Goal: Navigation & Orientation: Find specific page/section

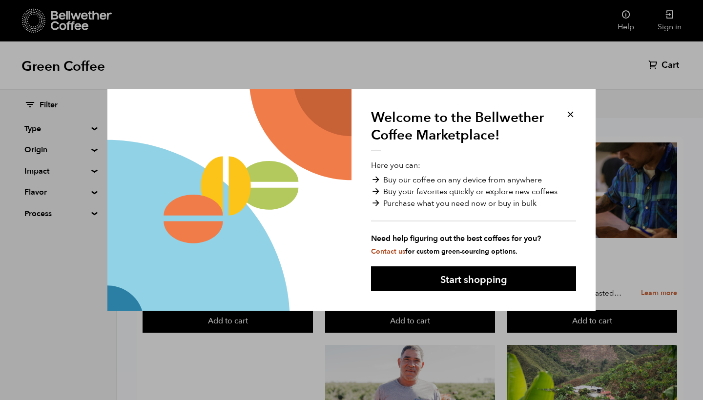
click at [570, 109] on button at bounding box center [570, 114] width 11 height 11
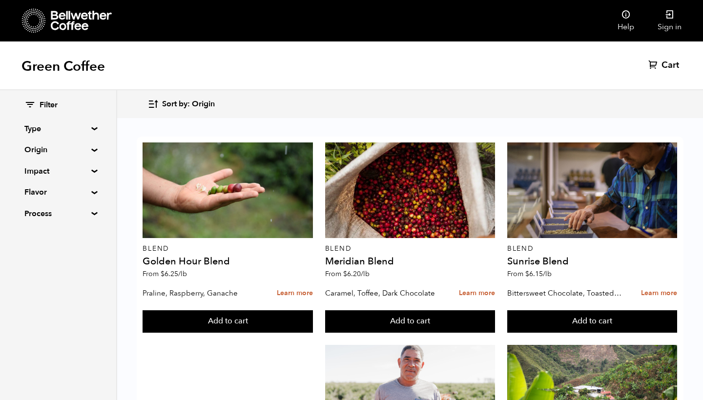
click at [92, 146] on div "Filter Type Blend Single Origin Decaf Seasonal Year Round Origin Blend [GEOGRAP…" at bounding box center [58, 159] width 116 height 139
click at [90, 150] on summary "Origin" at bounding box center [57, 150] width 67 height 12
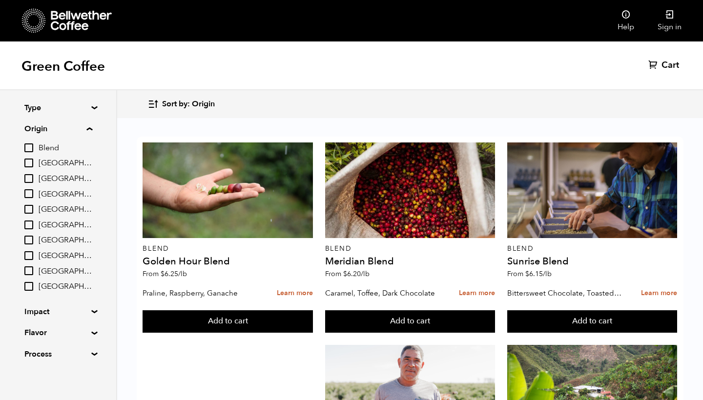
scroll to position [20, 0]
click at [88, 129] on summary "Origin" at bounding box center [58, 130] width 68 height 12
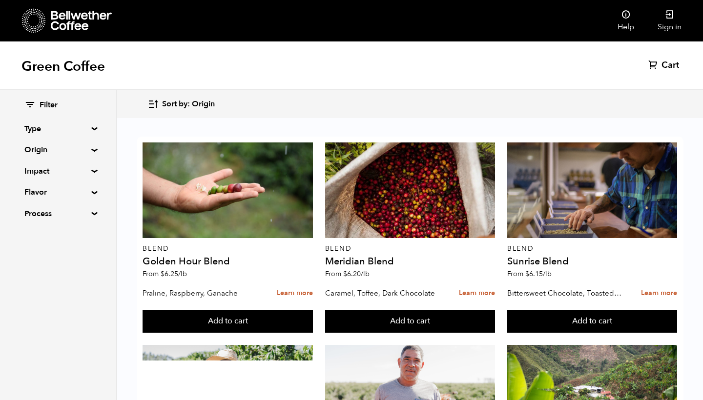
scroll to position [873, 0]
click at [92, 127] on summary "Type" at bounding box center [57, 129] width 67 height 12
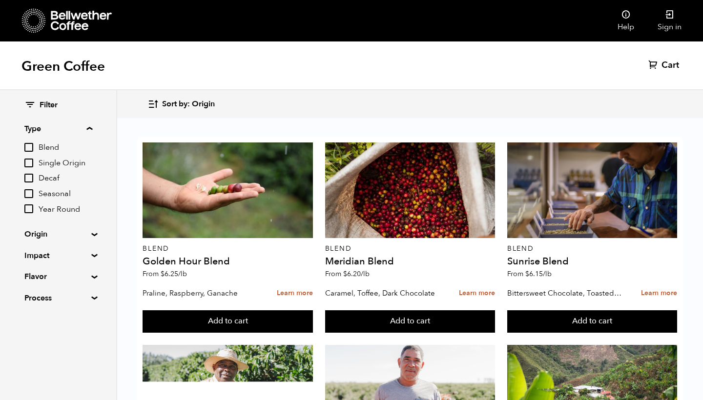
click at [92, 127] on summary "Type" at bounding box center [58, 129] width 68 height 12
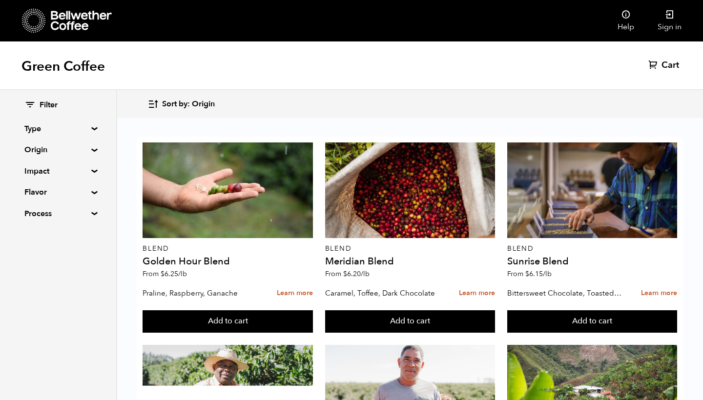
click at [91, 152] on div "Filter Type Blend Single Origin Decaf Seasonal Year Round Origin Blend Brazil C…" at bounding box center [58, 159] width 116 height 139
click at [91, 150] on summary "Origin" at bounding box center [57, 150] width 67 height 12
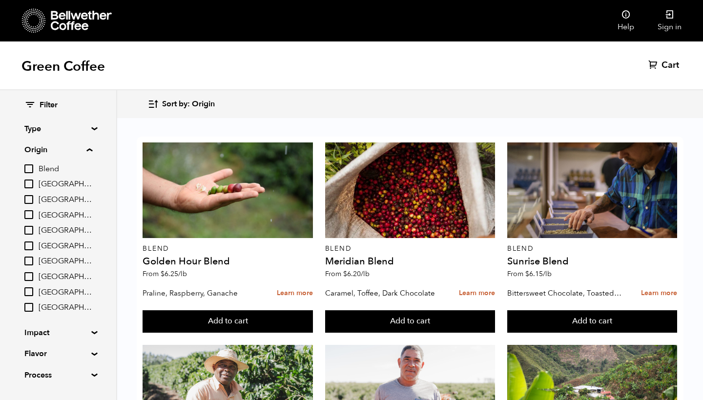
click at [92, 150] on summary "Origin" at bounding box center [58, 150] width 68 height 12
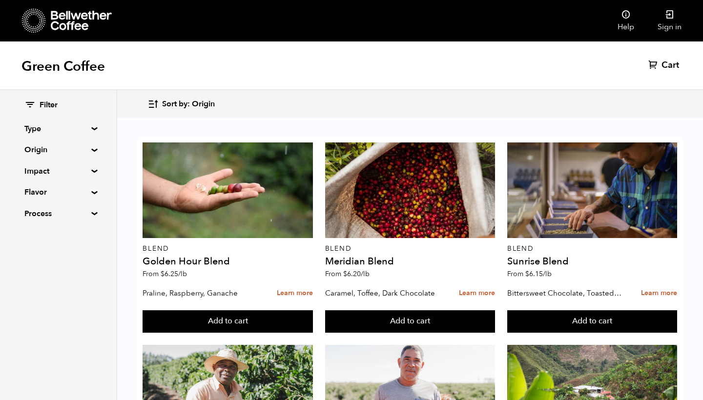
scroll to position [0, 0]
click at [91, 26] on icon at bounding box center [81, 21] width 61 height 20
click at [80, 7] on link at bounding box center [101, 21] width 158 height 42
click at [37, 21] on icon at bounding box center [34, 20] width 24 height 25
